Goal: Information Seeking & Learning: Learn about a topic

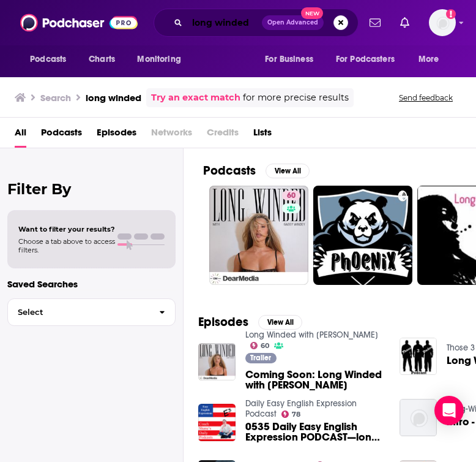
click at [239, 21] on input "long winded" at bounding box center [224, 23] width 75 height 20
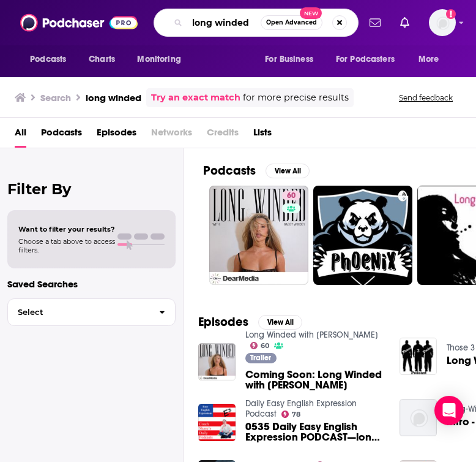
drag, startPoint x: 257, startPoint y: 23, endPoint x: 162, endPoint y: 20, distance: 94.9
click at [162, 20] on div "long winded Open Advanced New" at bounding box center [256, 23] width 205 height 28
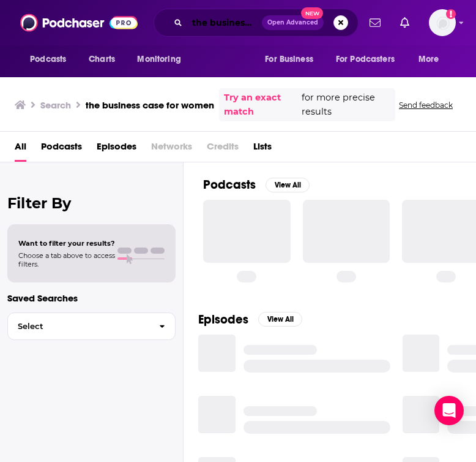
click at [238, 25] on input "the business case for women" at bounding box center [224, 23] width 75 height 20
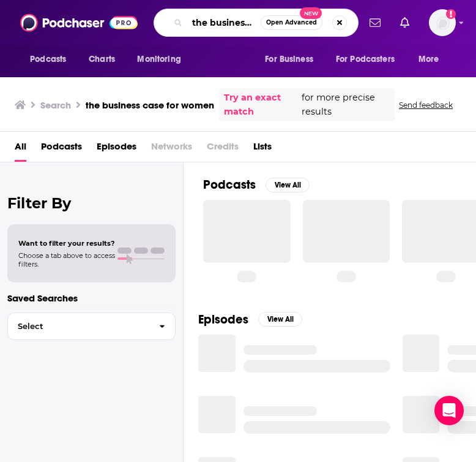
click at [253, 25] on input "the business case for women" at bounding box center [223, 23] width 73 height 20
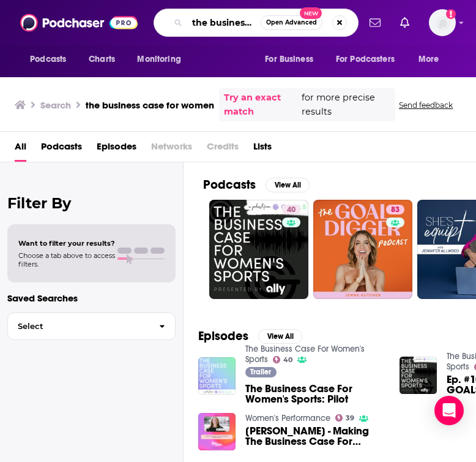
type input "the business case for women's sports"
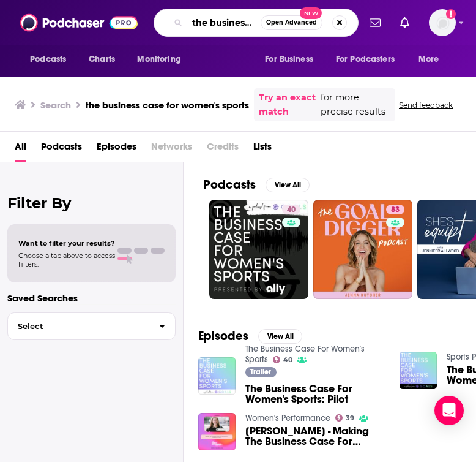
click at [254, 24] on input "the business case for women's sports" at bounding box center [223, 23] width 73 height 20
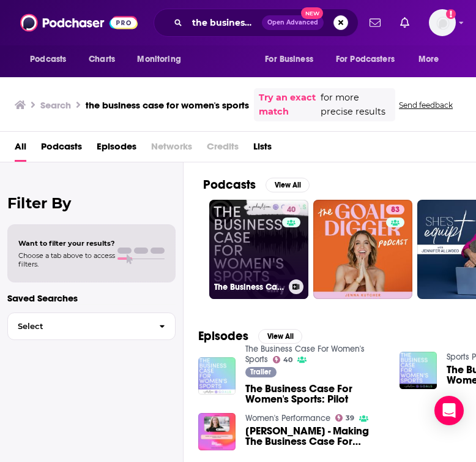
click at [249, 262] on link "40 The Business Case For Women's Sports" at bounding box center [258, 249] width 99 height 99
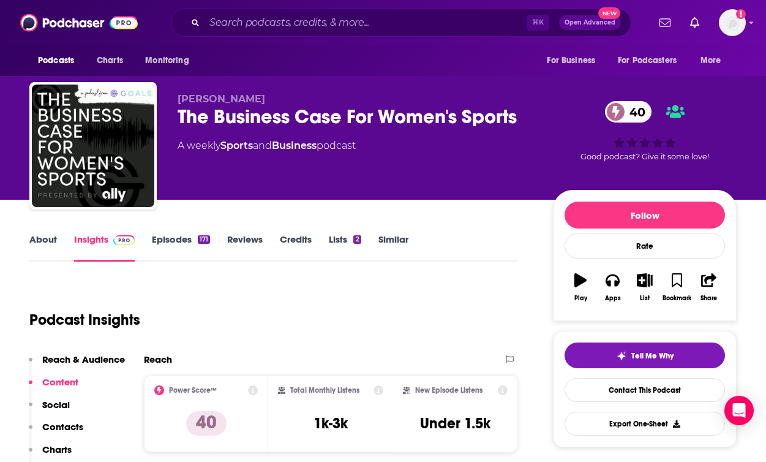
scroll to position [15, 0]
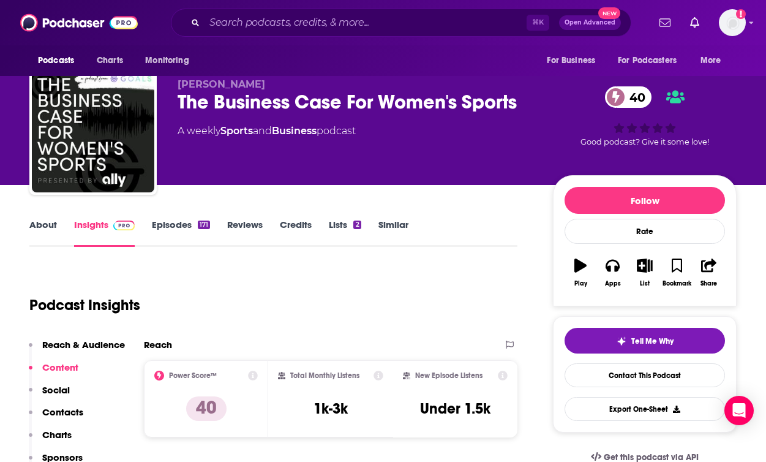
click at [176, 231] on link "Episodes 171" at bounding box center [181, 233] width 58 height 28
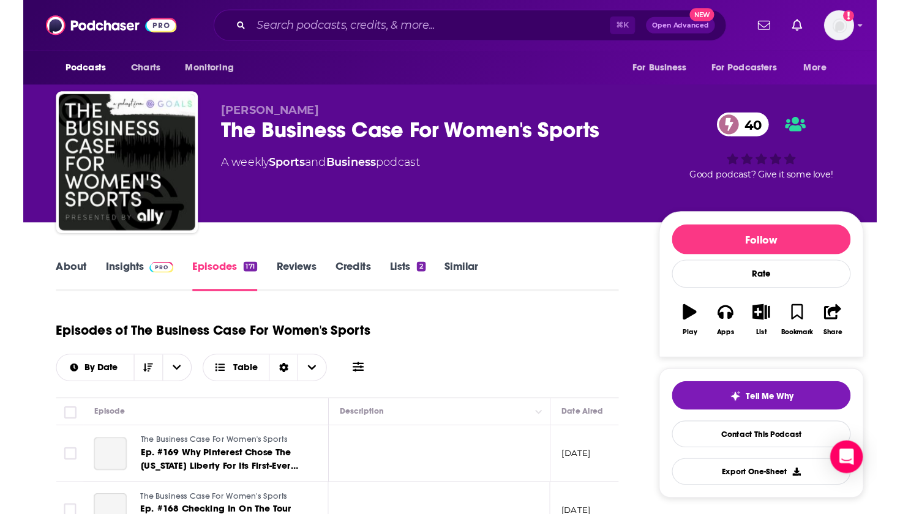
scroll to position [129, 0]
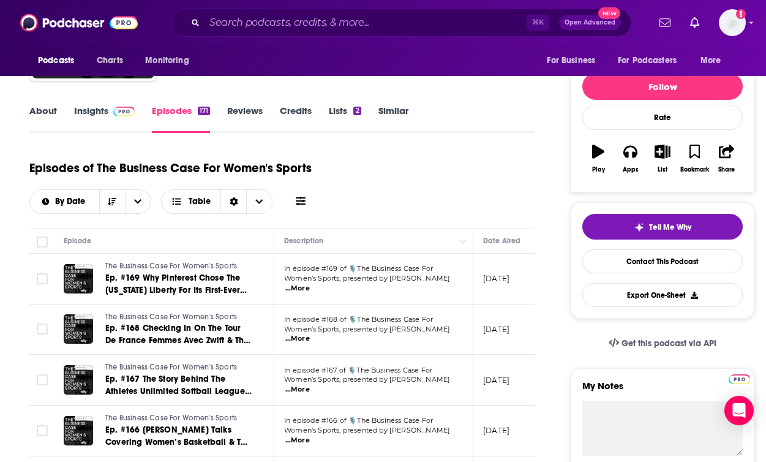
click at [310, 284] on span "...More" at bounding box center [297, 289] width 24 height 10
drag, startPoint x: 320, startPoint y: 274, endPoint x: 331, endPoint y: 283, distance: 14.3
click at [331, 282] on span "Women’s Sports, presented by [PERSON_NAME]" at bounding box center [367, 278] width 166 height 9
click at [310, 284] on span "...More" at bounding box center [297, 289] width 24 height 10
drag, startPoint x: 320, startPoint y: 273, endPoint x: 339, endPoint y: 284, distance: 22.0
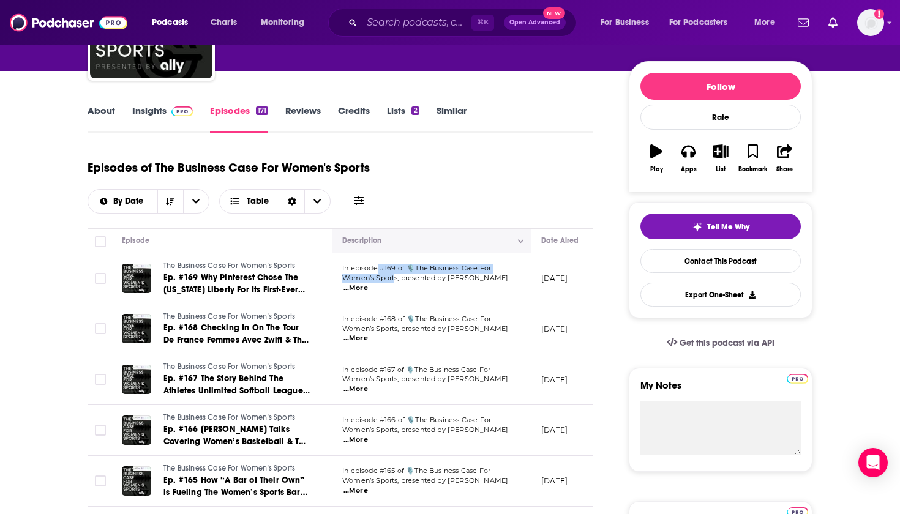
click at [476, 245] on icon "Column Actions" at bounding box center [521, 241] width 6 height 7
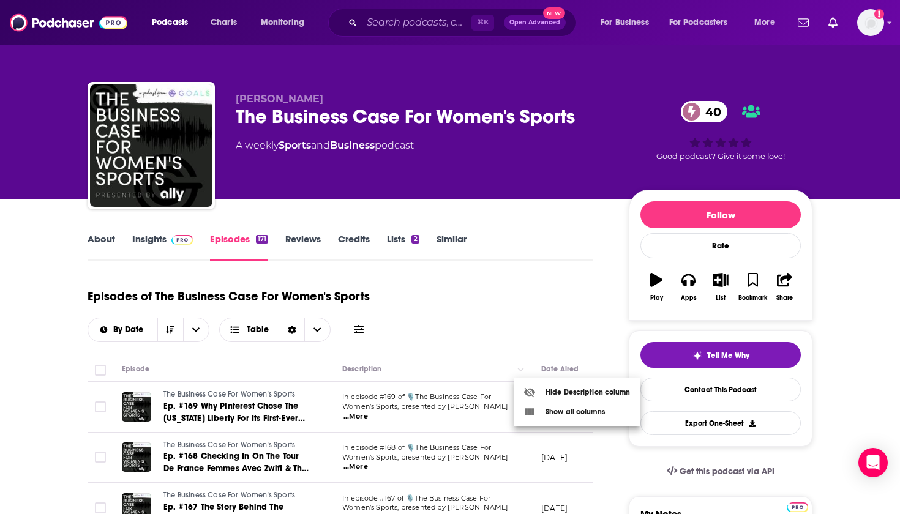
click at [476, 350] on div at bounding box center [450, 257] width 900 height 514
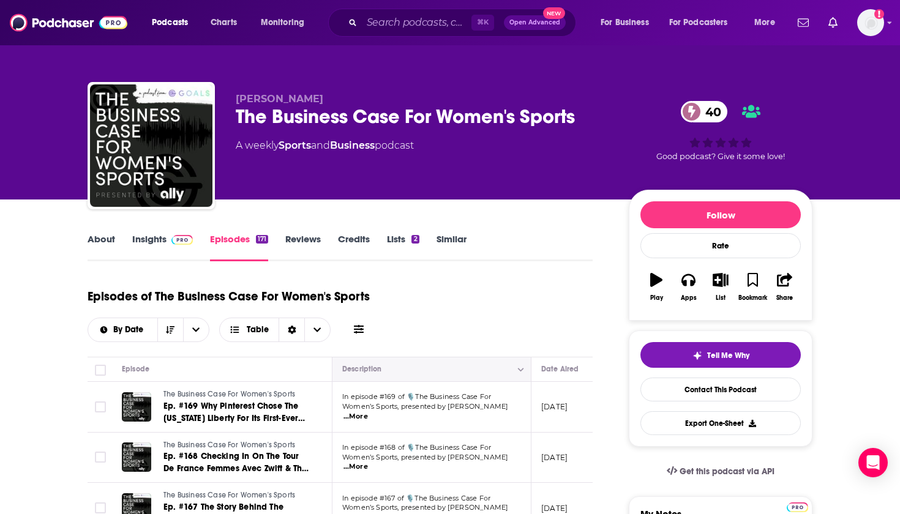
click at [476, 376] on button "Column Actions" at bounding box center [521, 370] width 15 height 15
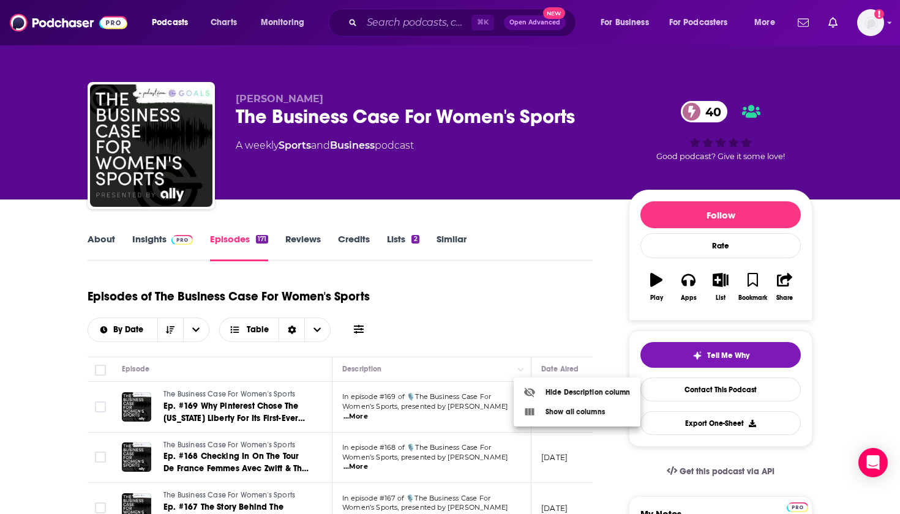
click at [476, 412] on div at bounding box center [535, 412] width 22 height 12
click at [476, 325] on div "Episodes of The Business Case For Women's Sports By Date Table" at bounding box center [340, 311] width 505 height 61
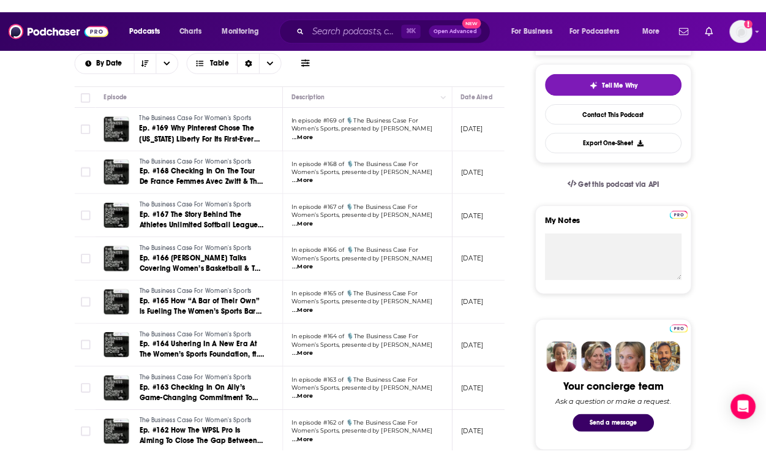
scroll to position [296, 0]
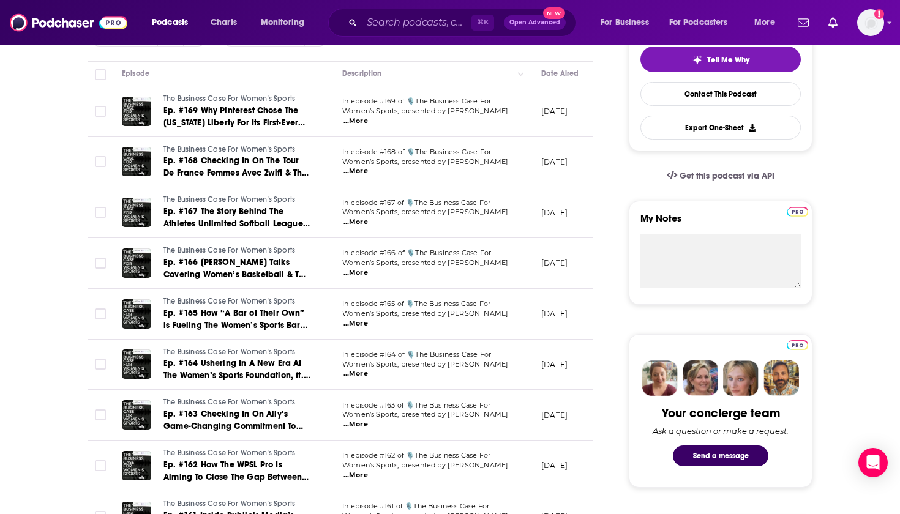
click at [368, 420] on span "...More" at bounding box center [356, 425] width 24 height 10
